Goal: Transaction & Acquisition: Purchase product/service

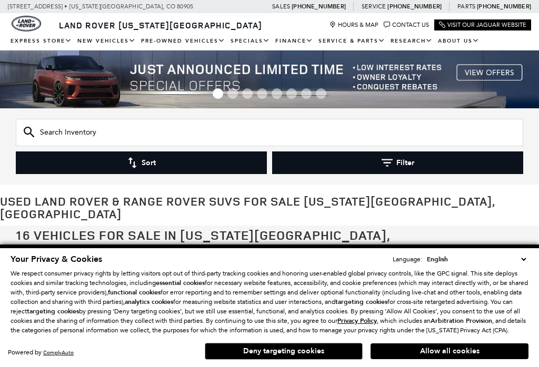
click at [415, 352] on button "Allow all cookies" at bounding box center [449, 352] width 158 height 16
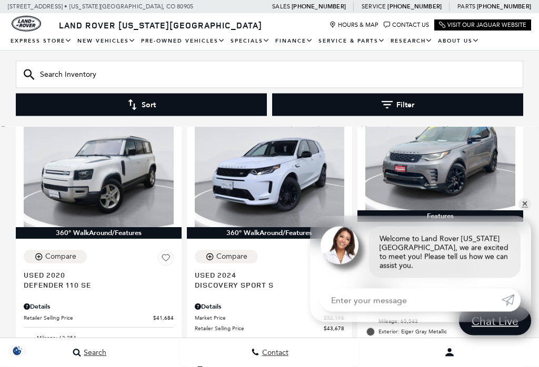
scroll to position [562, 0]
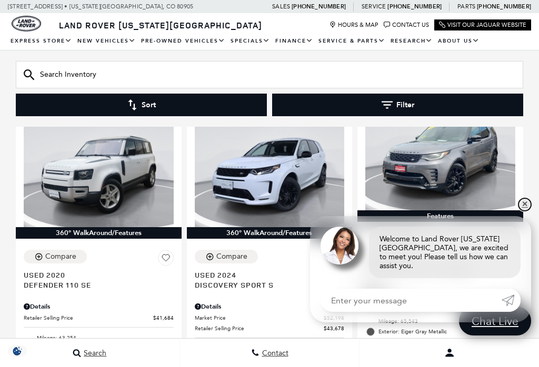
click at [525, 211] on link "✕" at bounding box center [524, 204] width 13 height 13
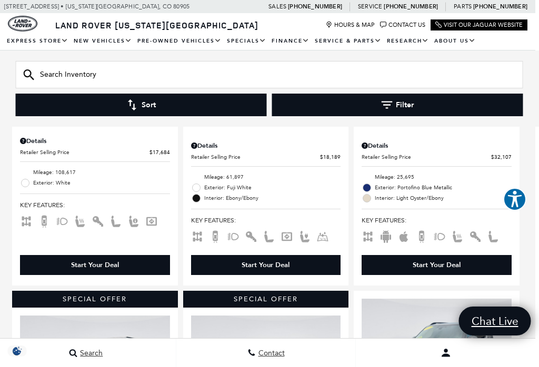
scroll to position [361, 4]
click at [0, 0] on link "Defender 90" at bounding box center [0, 0] width 0 height 0
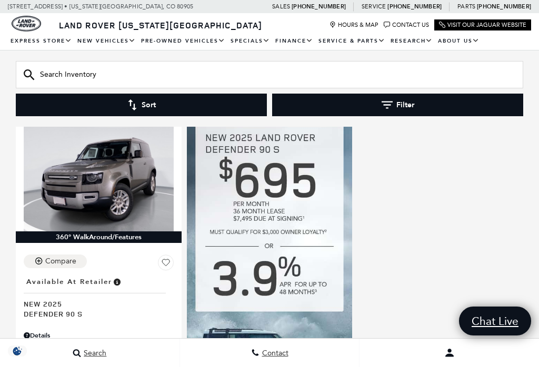
scroll to position [135, 0]
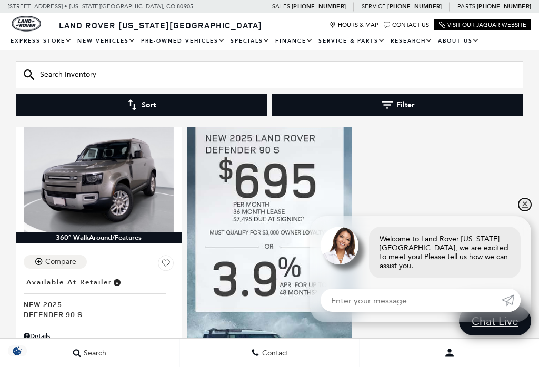
click at [528, 211] on link "✕" at bounding box center [524, 204] width 13 height 13
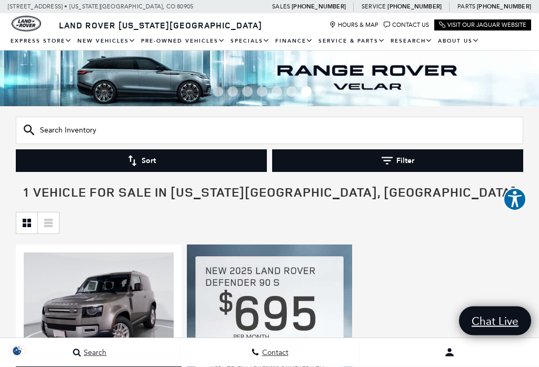
scroll to position [0, 0]
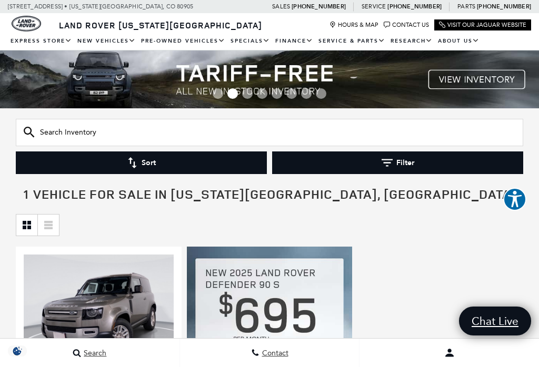
click at [0, 0] on link "Defender 90" at bounding box center [0, 0] width 0 height 0
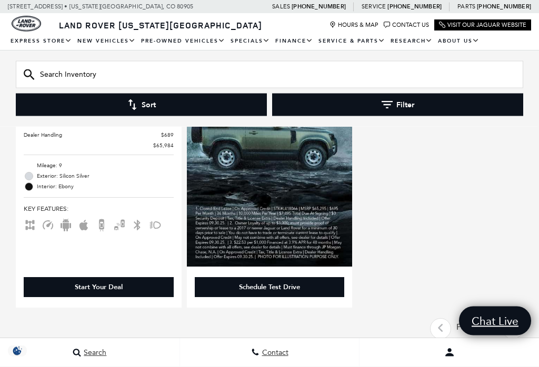
scroll to position [389, 0]
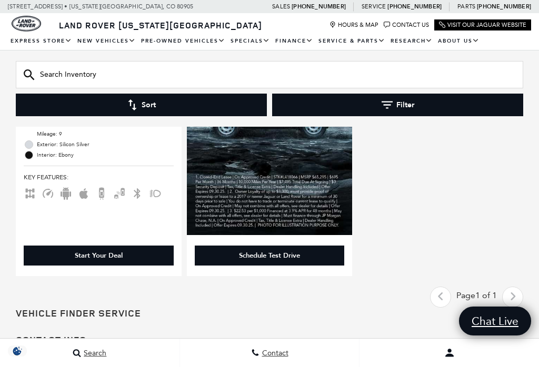
click at [103, 256] on div "Start Your Deal" at bounding box center [99, 255] width 48 height 9
